Goal: Check status: Check status

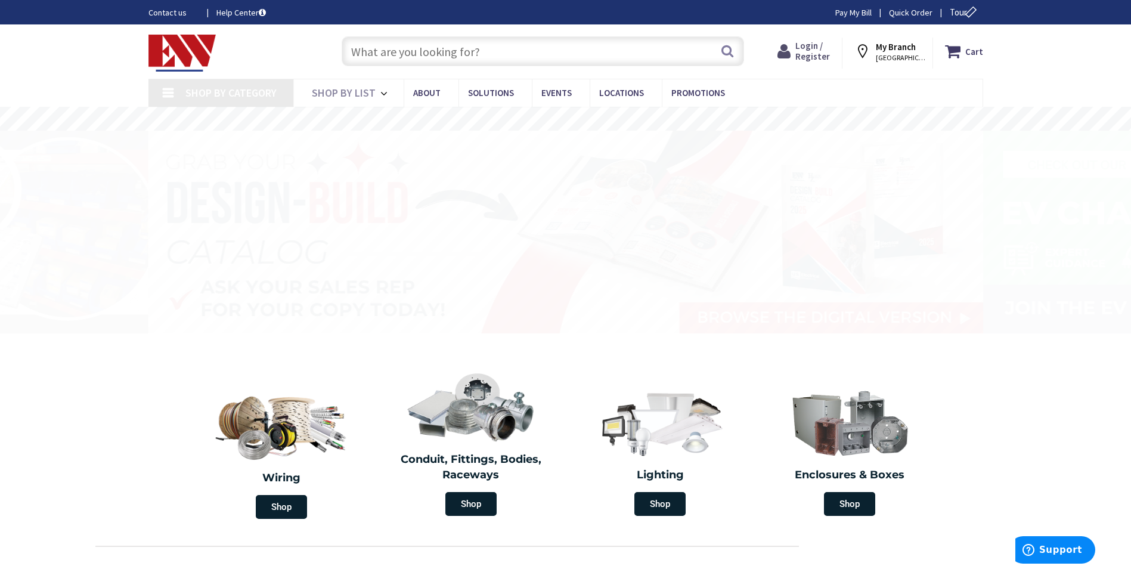
click at [818, 51] on span "Login / Register" at bounding box center [812, 51] width 35 height 22
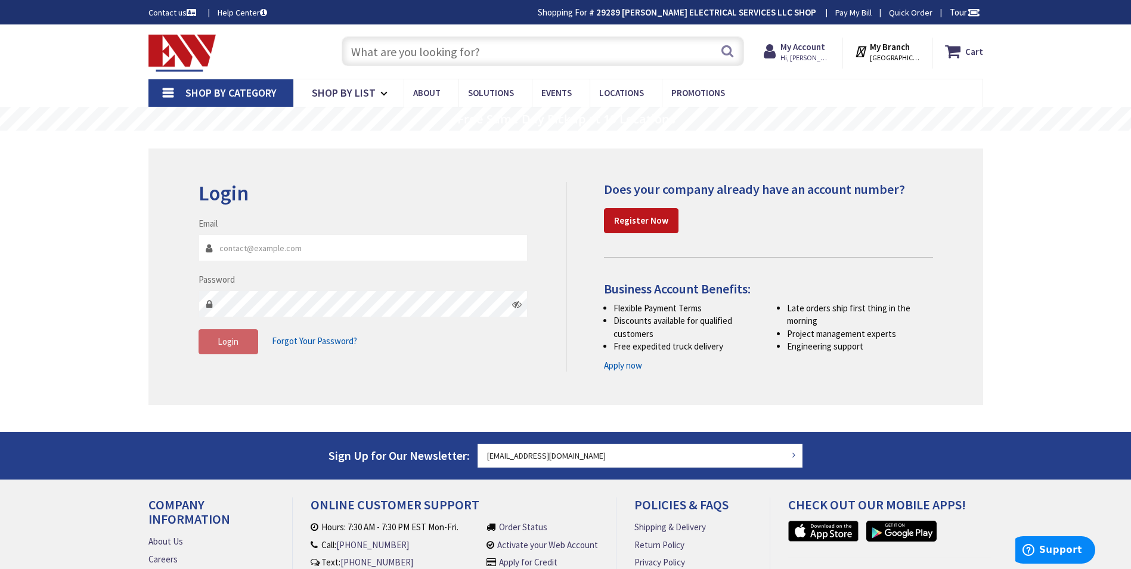
click at [853, 14] on link "Pay My Bill" at bounding box center [853, 13] width 36 height 12
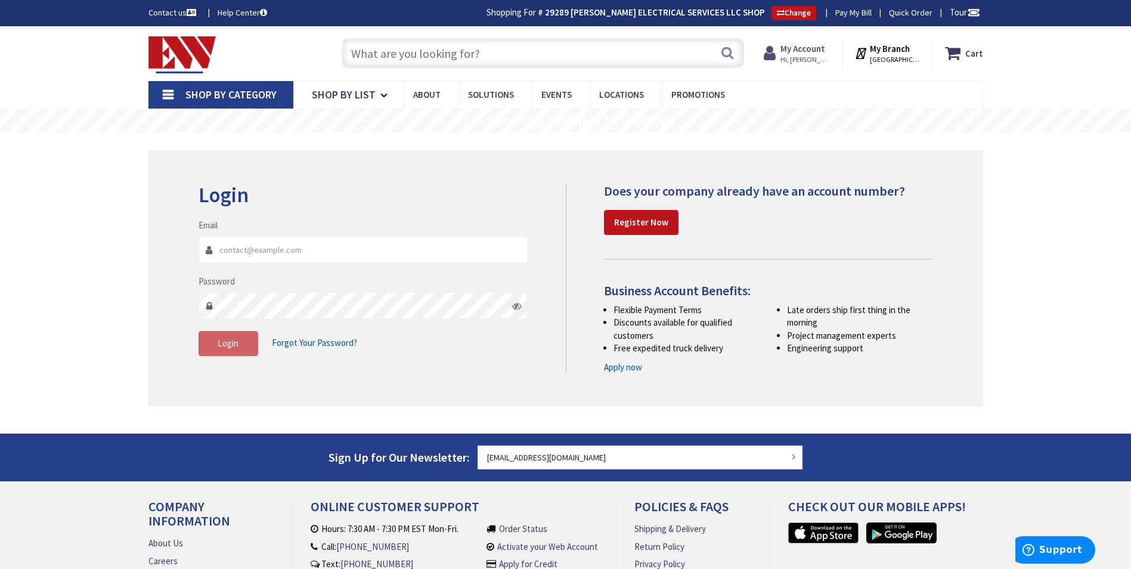
click at [824, 45] on strong "My Account" at bounding box center [802, 48] width 45 height 11
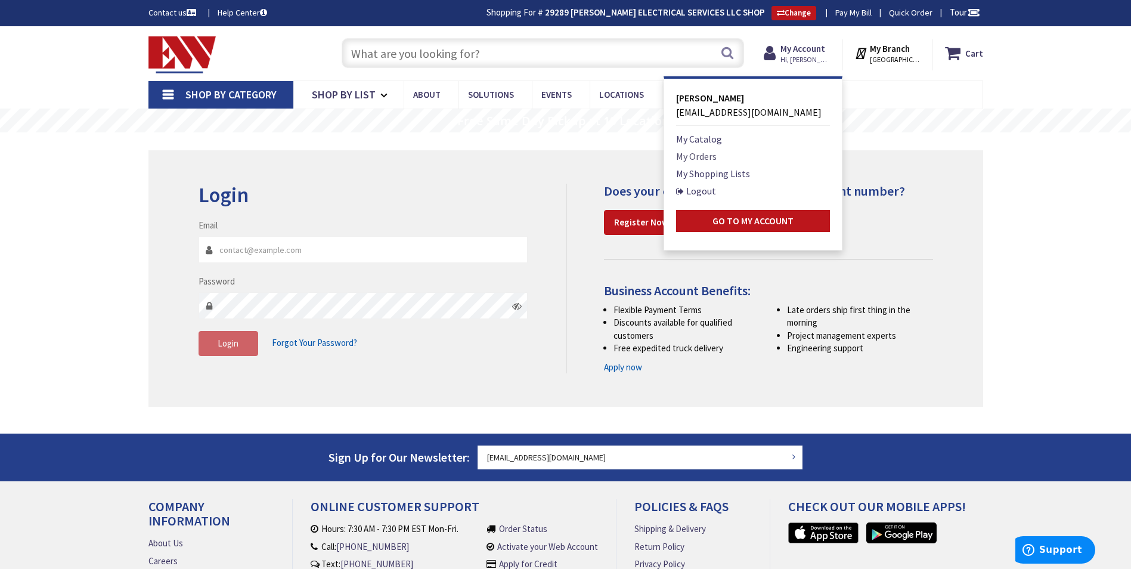
click at [705, 156] on link "My Orders" at bounding box center [696, 156] width 41 height 14
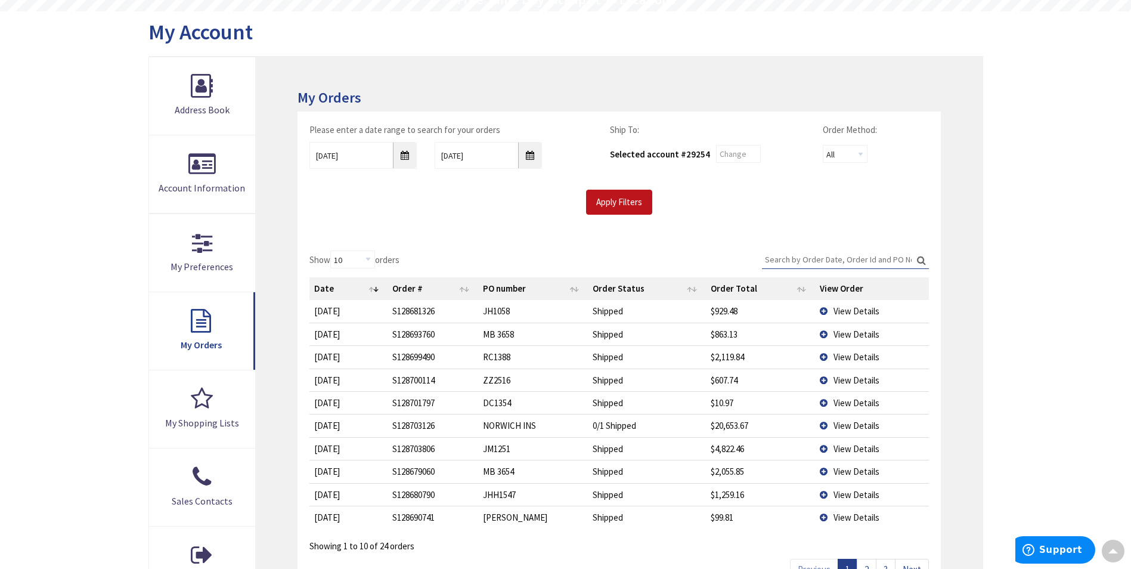
scroll to position [181, 0]
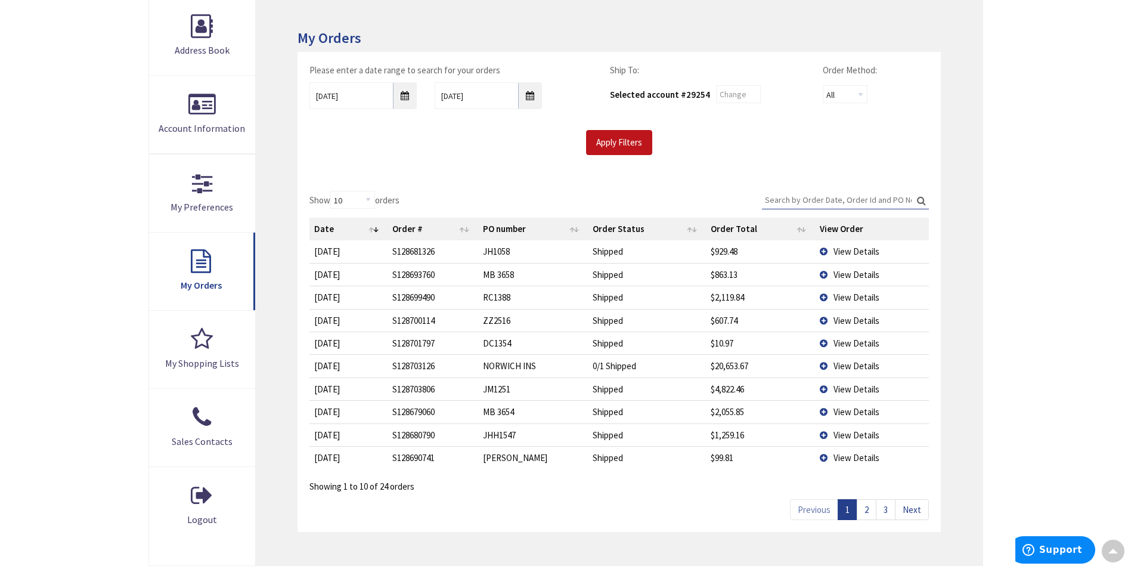
click at [826, 273] on td "View Details" at bounding box center [871, 274] width 113 height 23
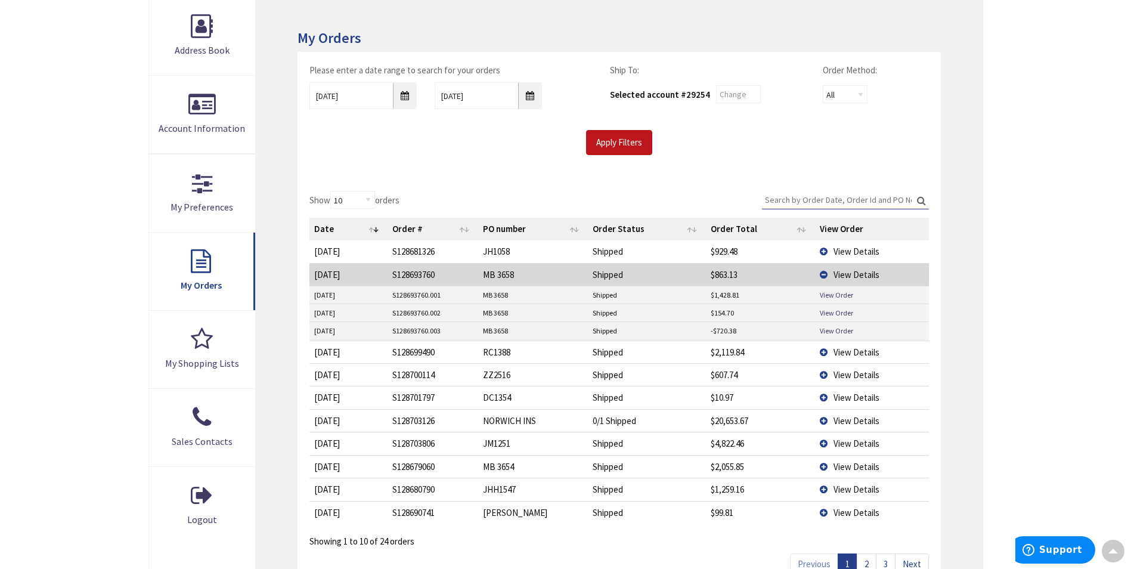
click at [823, 349] on td "View Details" at bounding box center [871, 351] width 113 height 23
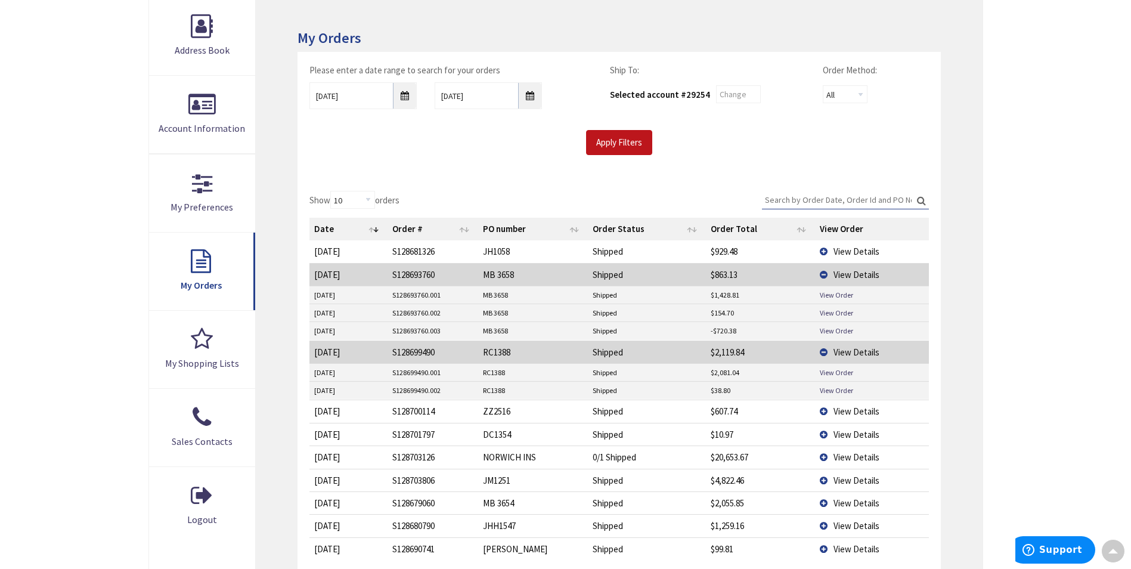
click at [822, 409] on td "View Details" at bounding box center [871, 410] width 113 height 23
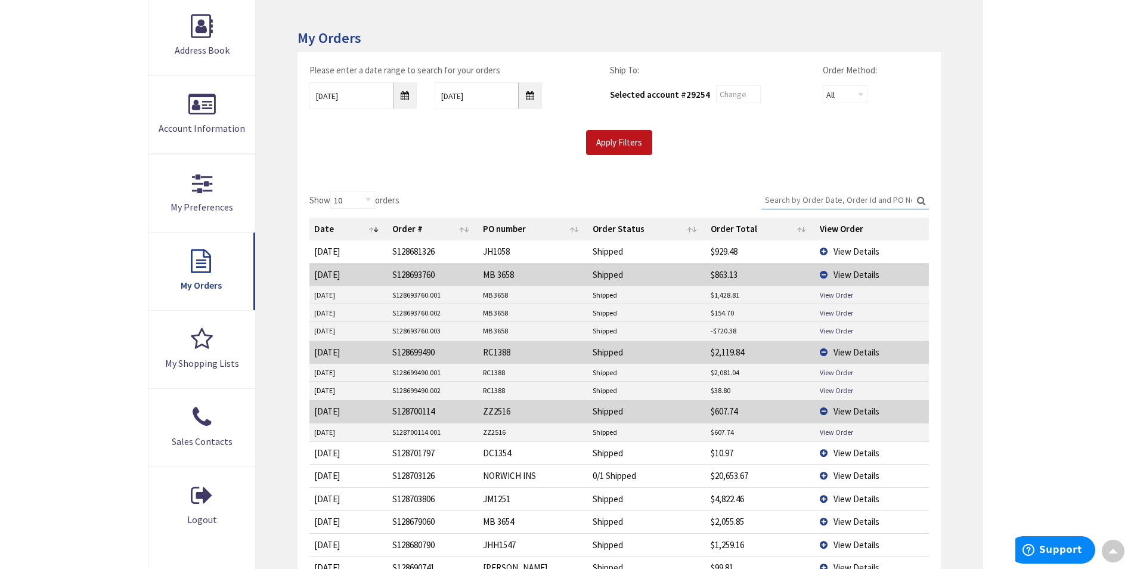
scroll to position [240, 0]
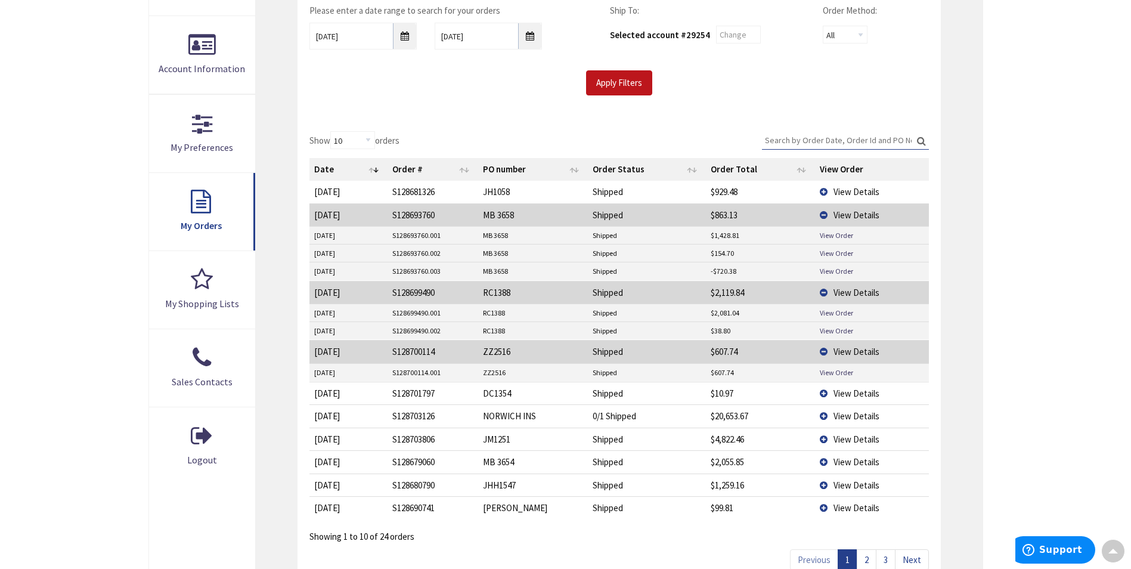
click at [424, 369] on td "S128700114.001" at bounding box center [432, 373] width 91 height 18
click at [825, 373] on link "View Order" at bounding box center [836, 372] width 33 height 10
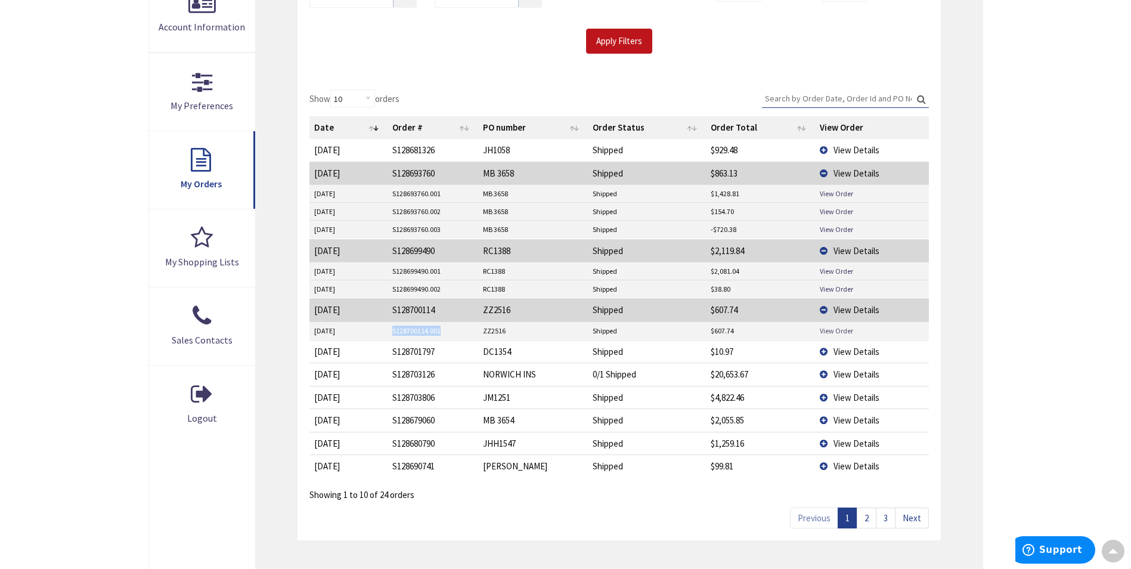
scroll to position [300, 0]
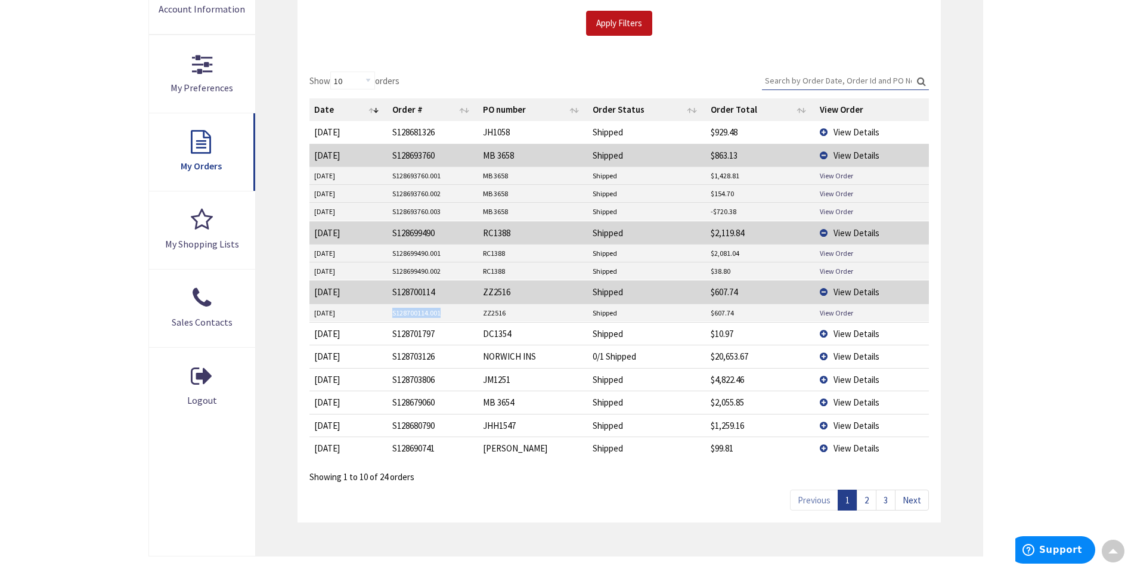
click at [861, 498] on link "2" at bounding box center [867, 499] width 20 height 21
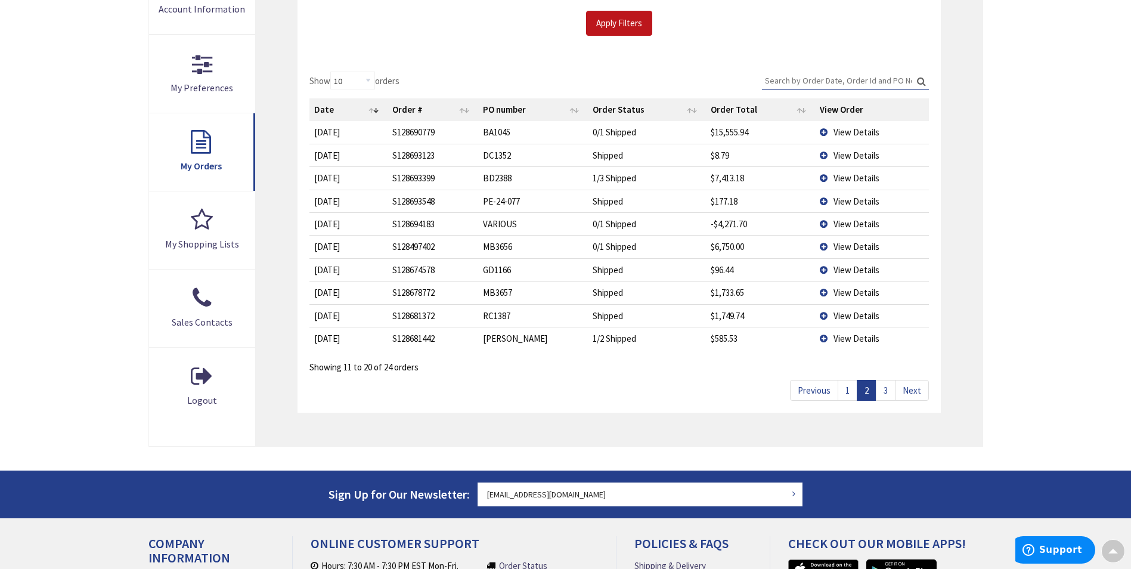
click at [824, 338] on td "View Details" at bounding box center [871, 338] width 113 height 23
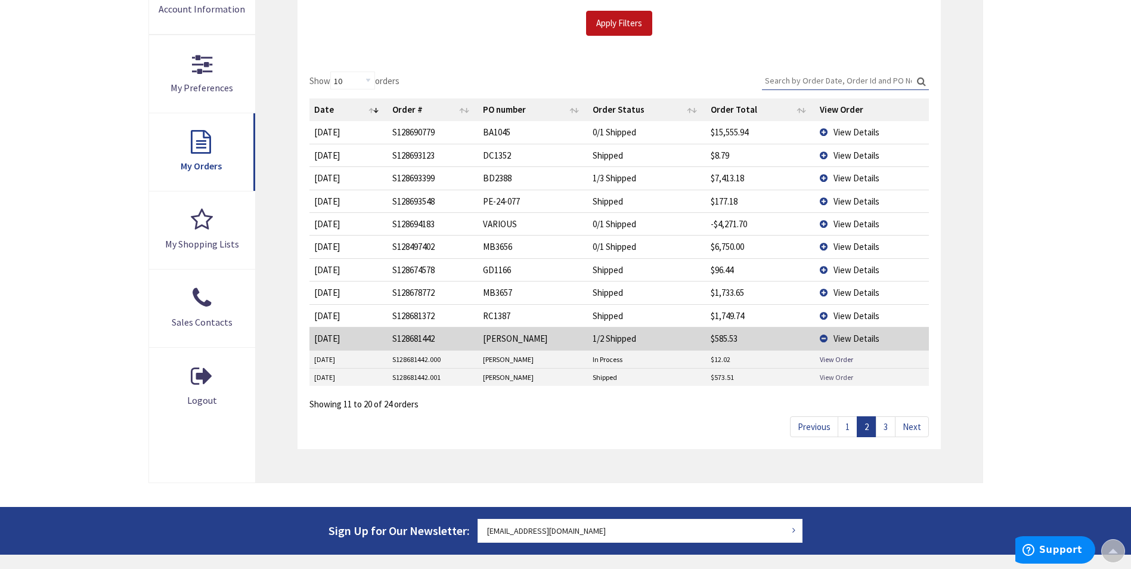
click at [830, 378] on link "View Order" at bounding box center [836, 377] width 33 height 10
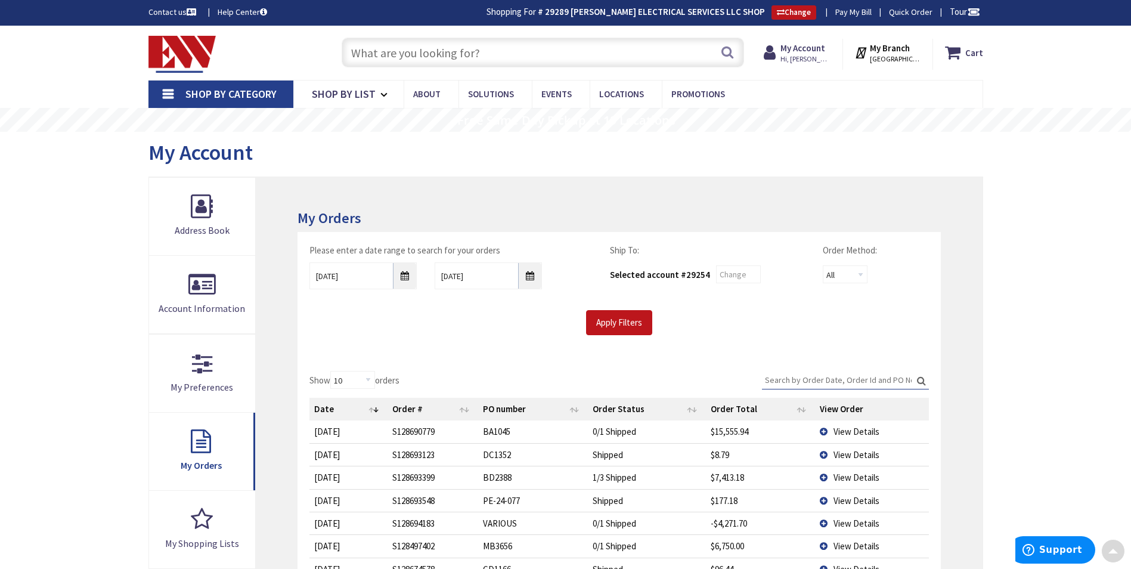
scroll to position [0, 0]
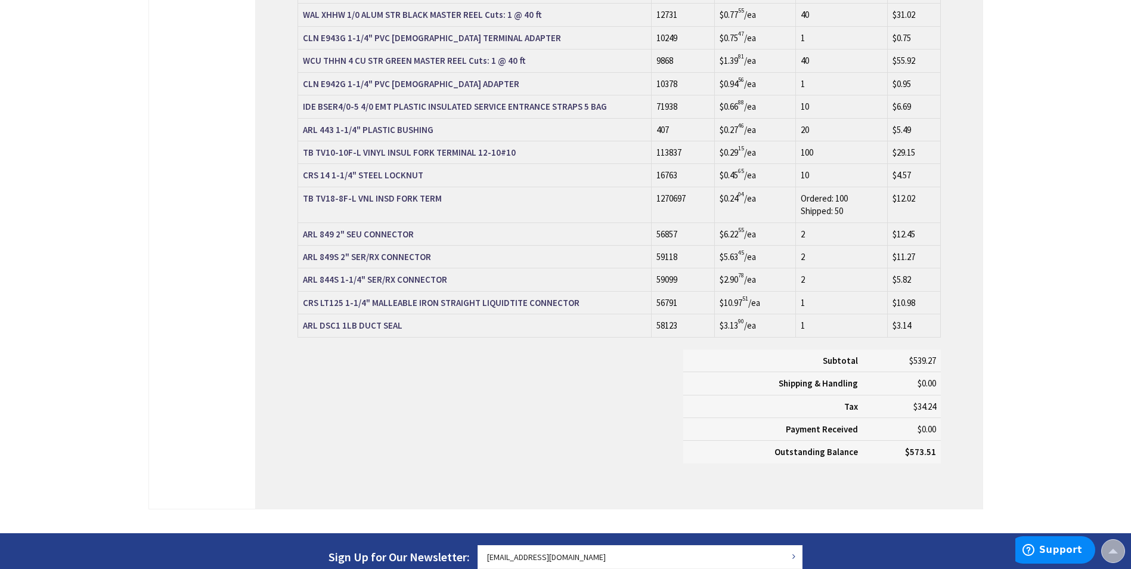
scroll to position [909, 0]
